Goal: Information Seeking & Learning: Understand process/instructions

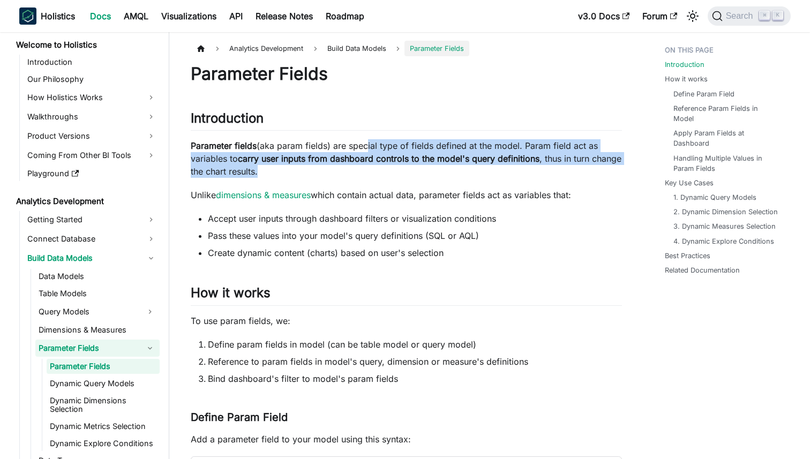
drag, startPoint x: 364, startPoint y: 145, endPoint x: 364, endPoint y: 168, distance: 23.0
click at [364, 168] on p "Parameter fields (aka param fields) are special type of fields defined at the m…" at bounding box center [406, 158] width 431 height 39
drag, startPoint x: 364, startPoint y: 168, endPoint x: 364, endPoint y: 132, distance: 35.9
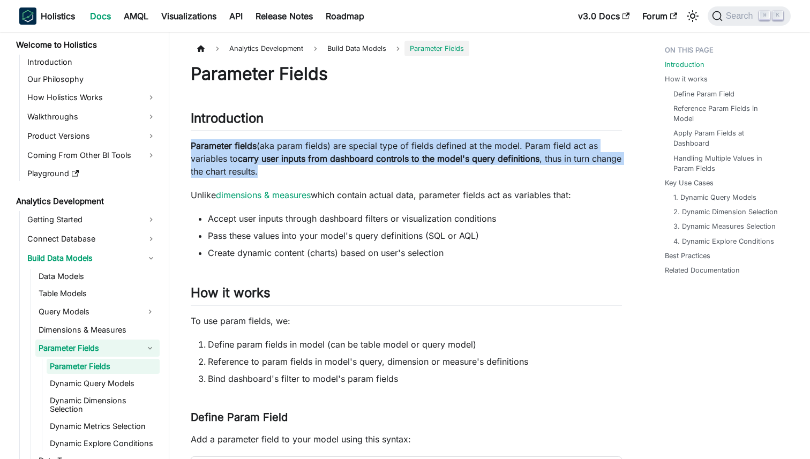
drag, startPoint x: 362, startPoint y: 135, endPoint x: 361, endPoint y: 169, distance: 34.3
click at [361, 169] on p "Parameter fields (aka param fields) are special type of fields defined at the m…" at bounding box center [406, 158] width 431 height 39
drag, startPoint x: 361, startPoint y: 169, endPoint x: 364, endPoint y: 130, distance: 39.2
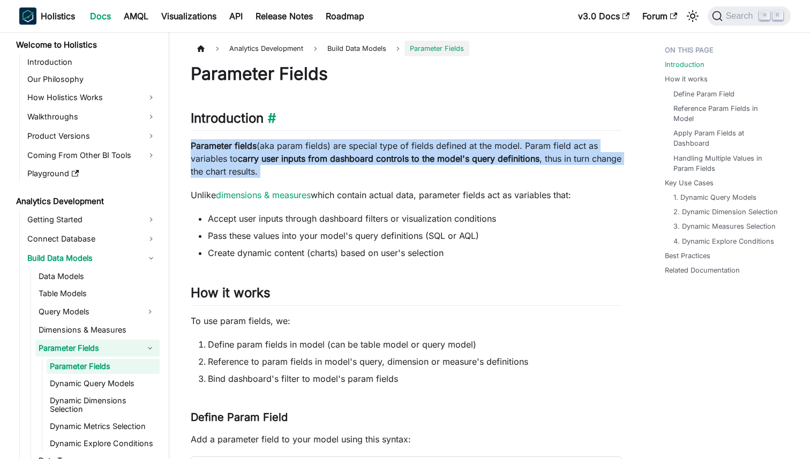
click at [359, 139] on p "Parameter fields (aka param fields) are special type of fields defined at the m…" at bounding box center [406, 158] width 431 height 39
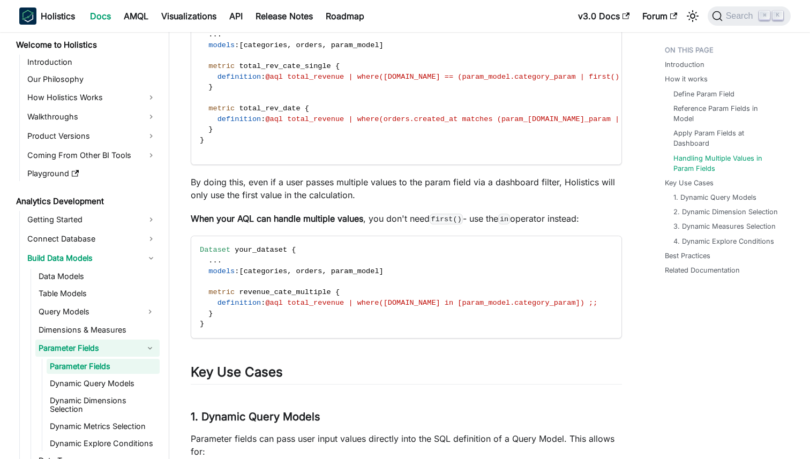
scroll to position [1771, 0]
